Goal: Task Accomplishment & Management: Manage account settings

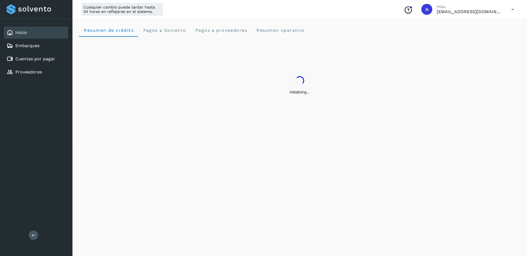
click at [514, 9] on icon at bounding box center [512, 9] width 11 height 11
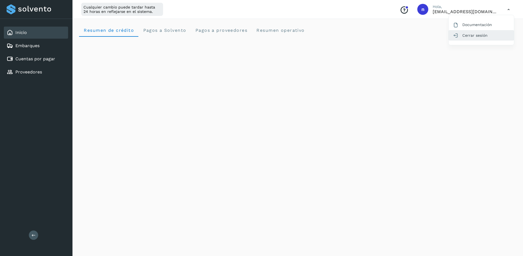
click at [472, 37] on div "Cerrar sesión" at bounding box center [481, 35] width 65 height 10
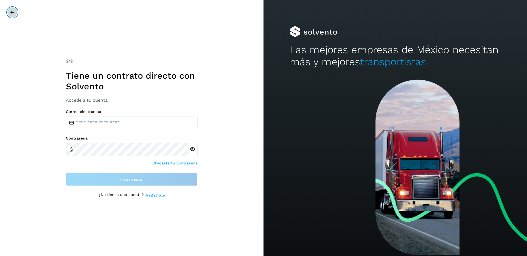
click at [13, 13] on icon at bounding box center [12, 12] width 4 height 4
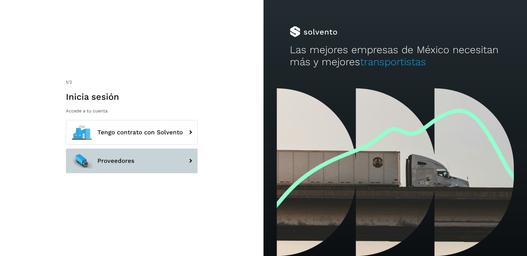
click at [107, 159] on span "Proveedores" at bounding box center [115, 161] width 37 height 7
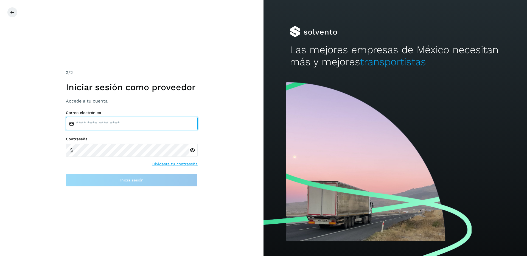
click at [93, 126] on input "email" at bounding box center [132, 123] width 132 height 13
type input "**********"
